Goal: Information Seeking & Learning: Find specific page/section

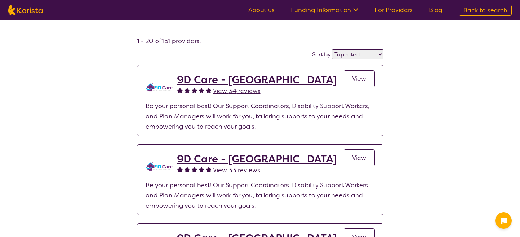
select select "by_score"
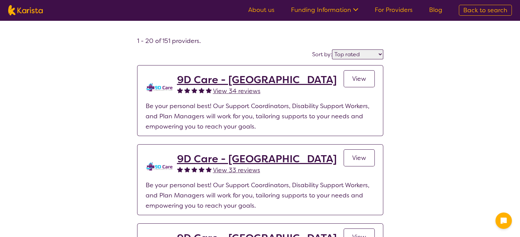
drag, startPoint x: 0, startPoint y: 0, endPoint x: 276, endPoint y: 44, distance: 279.2
click at [276, 44] on h4 "1 - 20 of 151 providers ." at bounding box center [260, 41] width 246 height 8
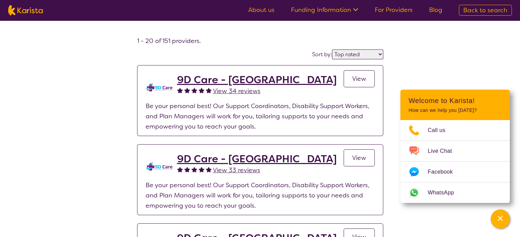
click at [269, 11] on link "About us" at bounding box center [261, 10] width 26 height 8
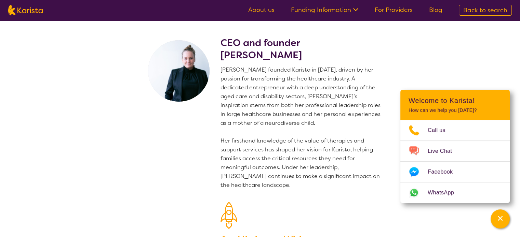
click at [25, 9] on img at bounding box center [25, 10] width 35 height 10
select select "Speech therapy"
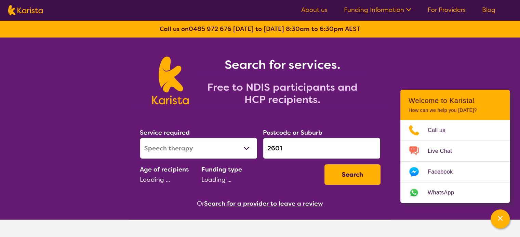
select select "EC"
select select "NDIS"
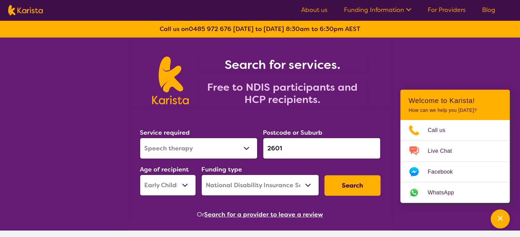
click at [310, 146] on input "2601" at bounding box center [322, 148] width 118 height 21
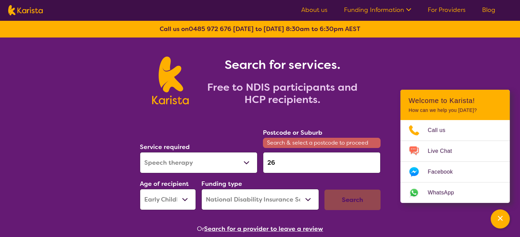
type input "2"
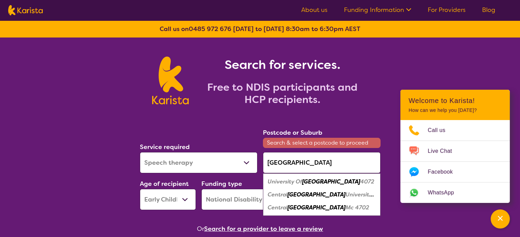
type input "queensland"
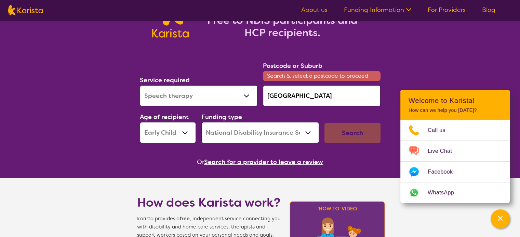
scroll to position [68, 0]
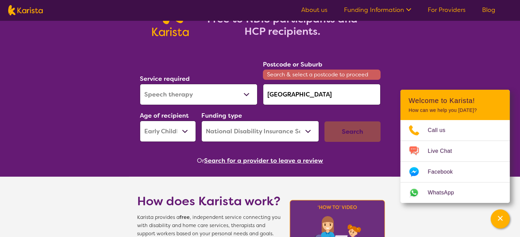
click at [183, 129] on select "Early Childhood - 0 to 9 Child - 10 to 11 Adolescent - 12 to 17 Adult - 18 to 6…" at bounding box center [168, 131] width 56 height 21
select select
click at [140, 121] on select "Early Childhood - 0 to 9 Child - 10 to 11 Adolescent - 12 to 17 Adult - 18 to 6…" at bounding box center [168, 131] width 56 height 21
click at [338, 135] on div "Search" at bounding box center [352, 132] width 56 height 20
click at [304, 95] on input "queensland" at bounding box center [322, 94] width 118 height 21
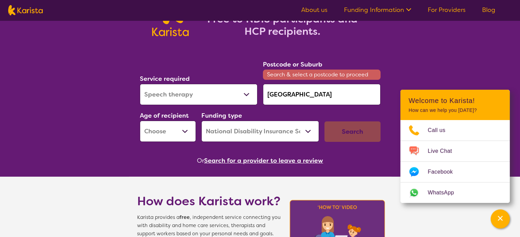
click at [304, 95] on input "queensland" at bounding box center [322, 94] width 118 height 21
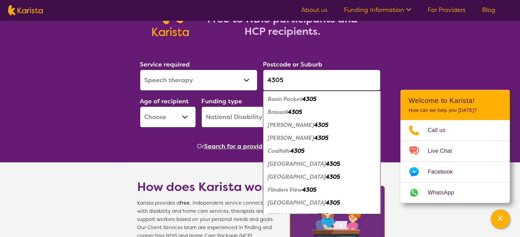
scroll to position [8, 0]
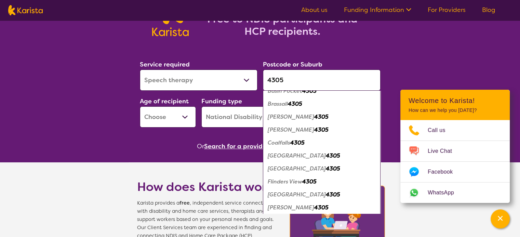
type input "4305"
click at [280, 195] on em "Ipswich" at bounding box center [296, 194] width 58 height 7
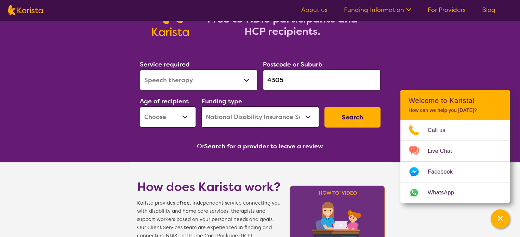
click at [188, 117] on select "Early Childhood - 0 to 9 Child - 10 to 11 Adolescent - 12 to 17 Adult - 18 to 6…" at bounding box center [168, 117] width 56 height 21
select select "EC"
click at [140, 107] on select "Early Childhood - 0 to 9 Child - 10 to 11 Adolescent - 12 to 17 Adult - 18 to 6…" at bounding box center [168, 117] width 56 height 21
click at [341, 123] on button "Search" at bounding box center [352, 117] width 56 height 20
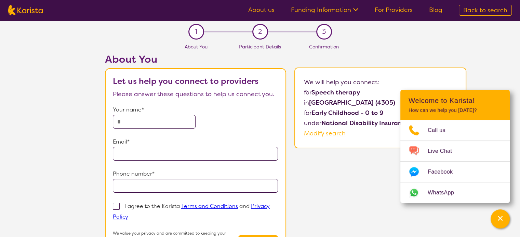
click at [397, 12] on link "For Providers" at bounding box center [393, 10] width 38 height 8
